Goal: Download file/media

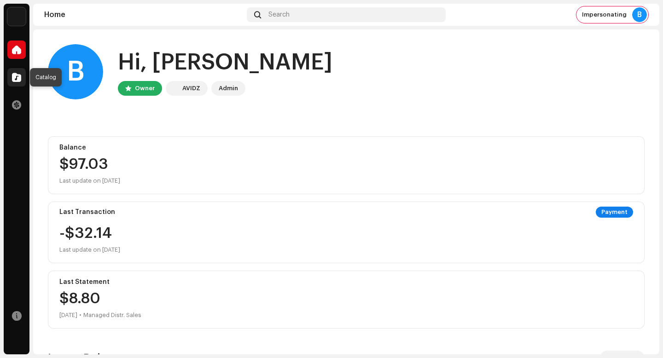
click at [19, 80] on span at bounding box center [16, 77] width 9 height 7
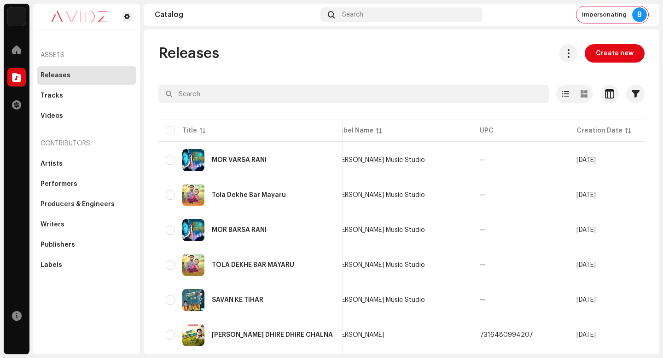
click at [201, 56] on span "Releases" at bounding box center [189, 53] width 61 height 18
drag, startPoint x: 197, startPoint y: 53, endPoint x: 285, endPoint y: 53, distance: 88.0
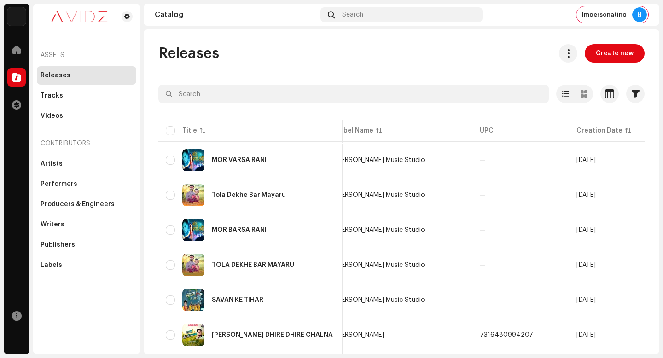
click at [285, 53] on div "Releases Create new" at bounding box center [402, 53] width 487 height 18
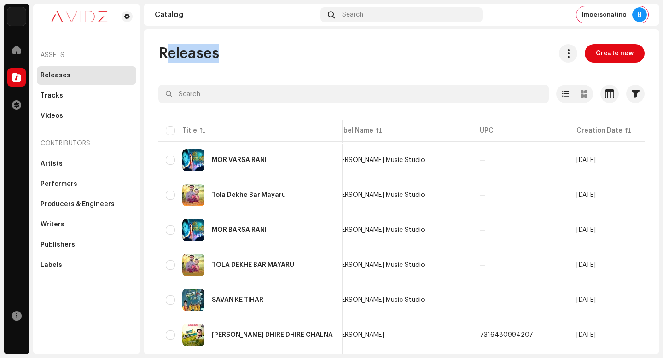
drag, startPoint x: 265, startPoint y: 54, endPoint x: 395, endPoint y: 62, distance: 129.7
click at [395, 62] on div "Releases Create new" at bounding box center [402, 53] width 487 height 18
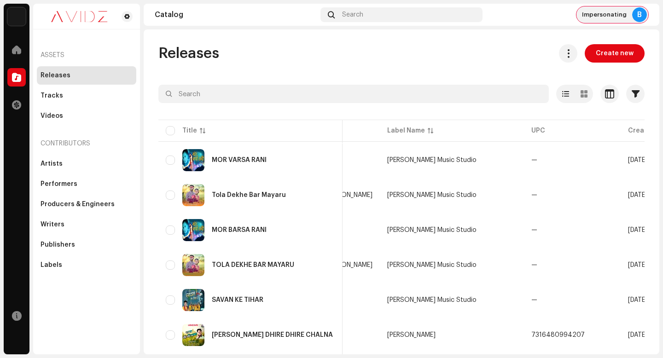
click at [635, 16] on div "B" at bounding box center [640, 14] width 15 height 15
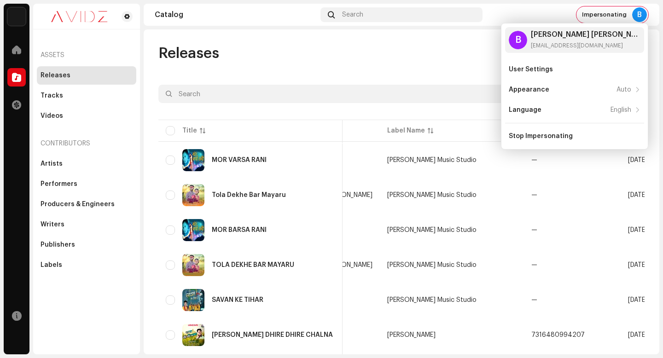
click at [464, 49] on div "Releases Create new" at bounding box center [402, 53] width 487 height 18
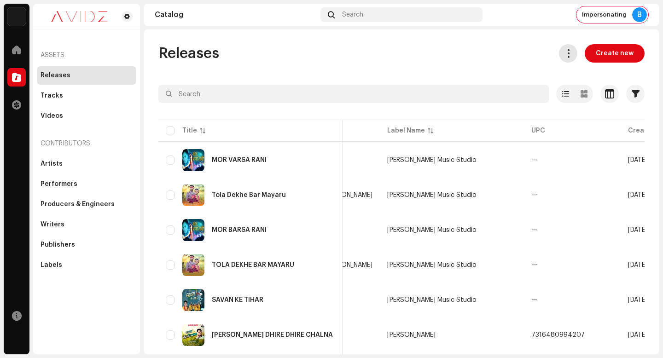
click at [573, 50] on button at bounding box center [568, 53] width 18 height 18
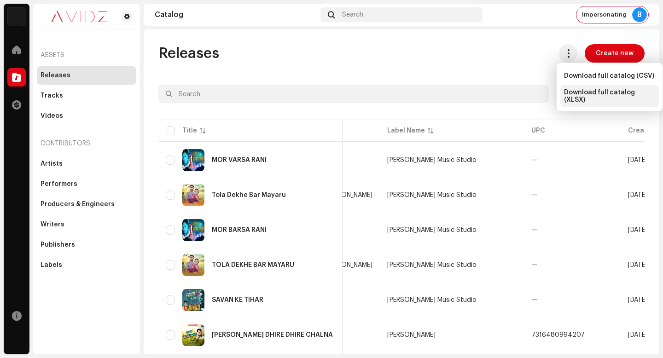
click at [578, 95] on span "Download full catalog (XLSX)" at bounding box center [609, 96] width 91 height 15
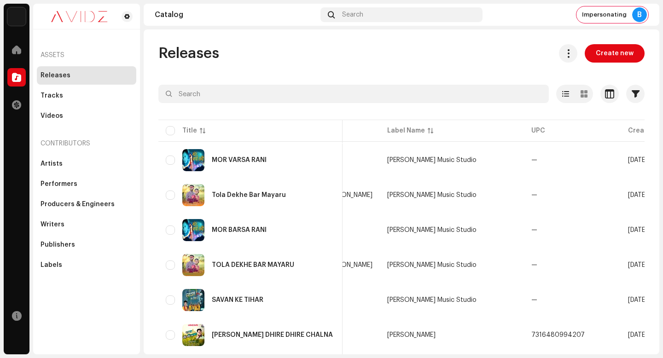
click at [609, 16] on span "Impersonating" at bounding box center [604, 14] width 45 height 7
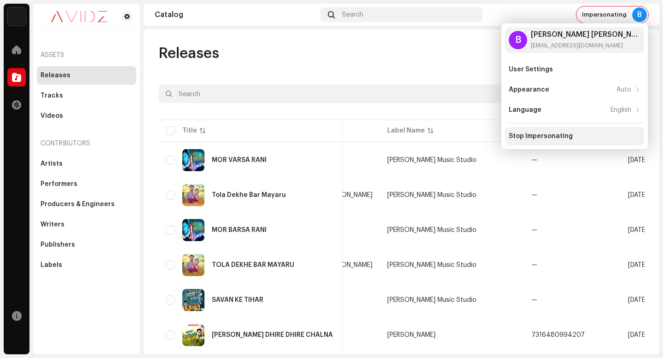
click at [539, 139] on div "Stop Impersonating" at bounding box center [541, 136] width 64 height 7
